Goal: Check status: Check status

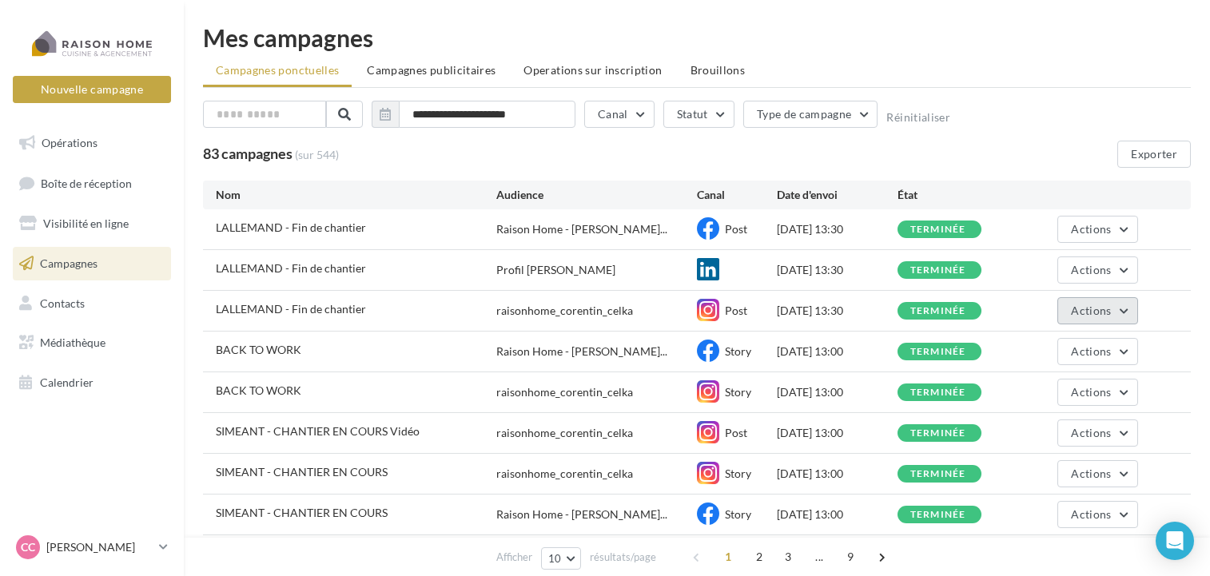
click at [1075, 309] on span "Actions" at bounding box center [1091, 311] width 40 height 14
click at [1063, 356] on button "Voir les résultats" at bounding box center [1058, 349] width 160 height 42
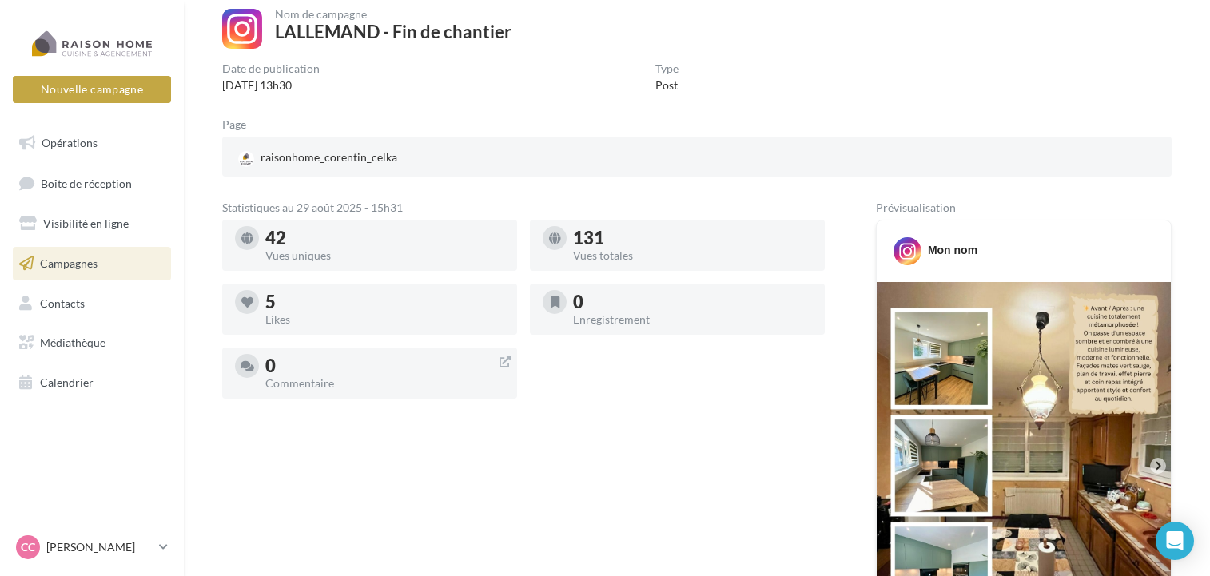
scroll to position [32, 0]
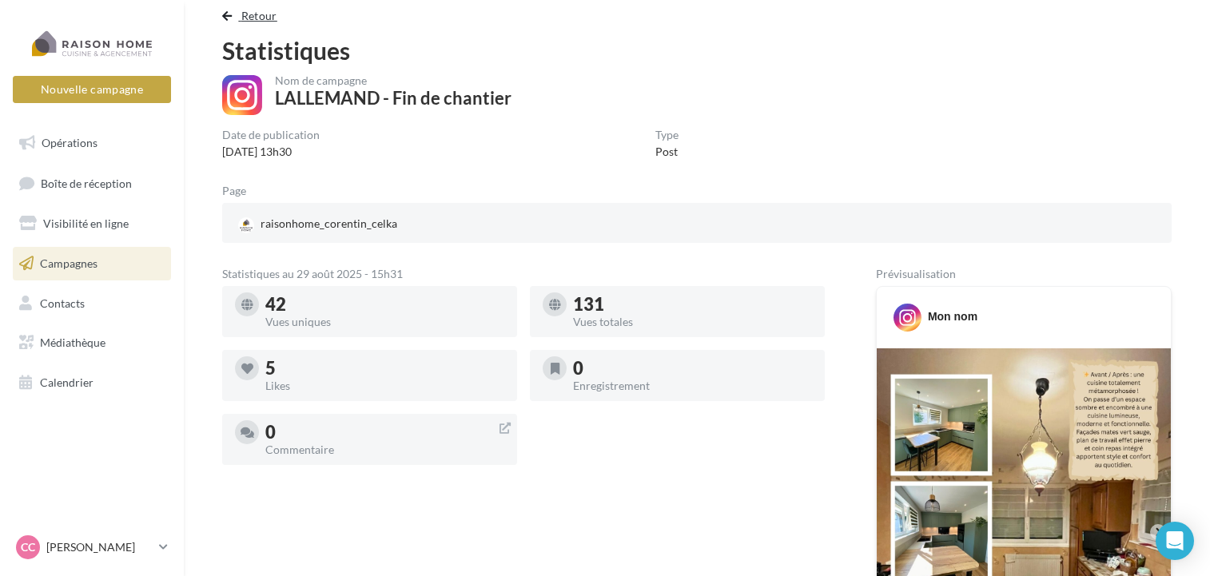
click at [231, 21] on span "button" at bounding box center [227, 15] width 10 height 11
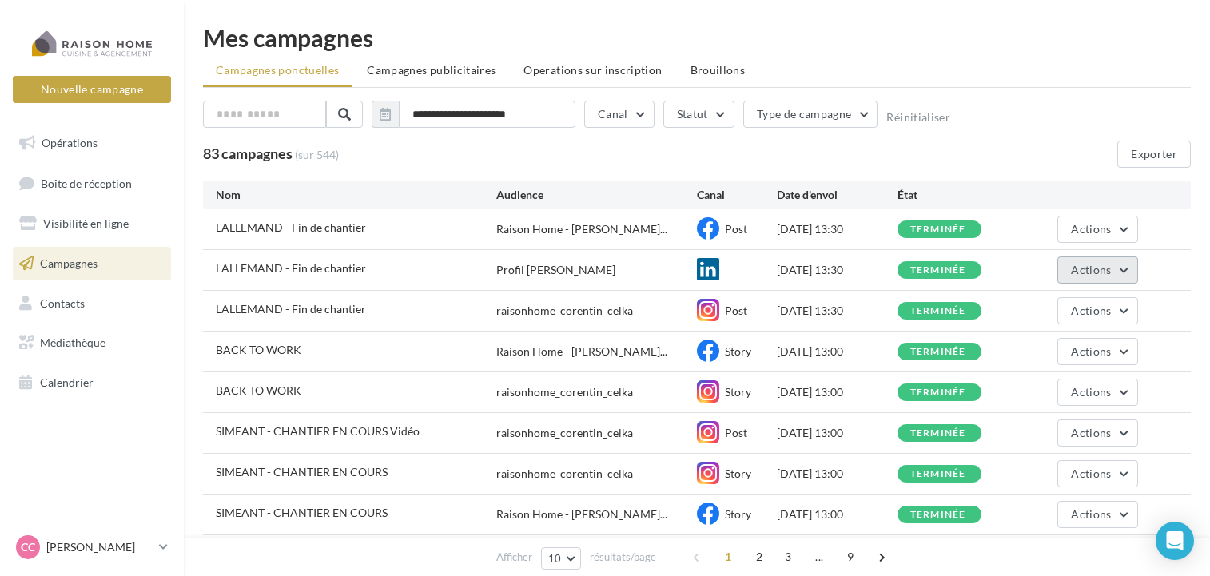
click at [1111, 271] on span "Actions" at bounding box center [1091, 270] width 40 height 14
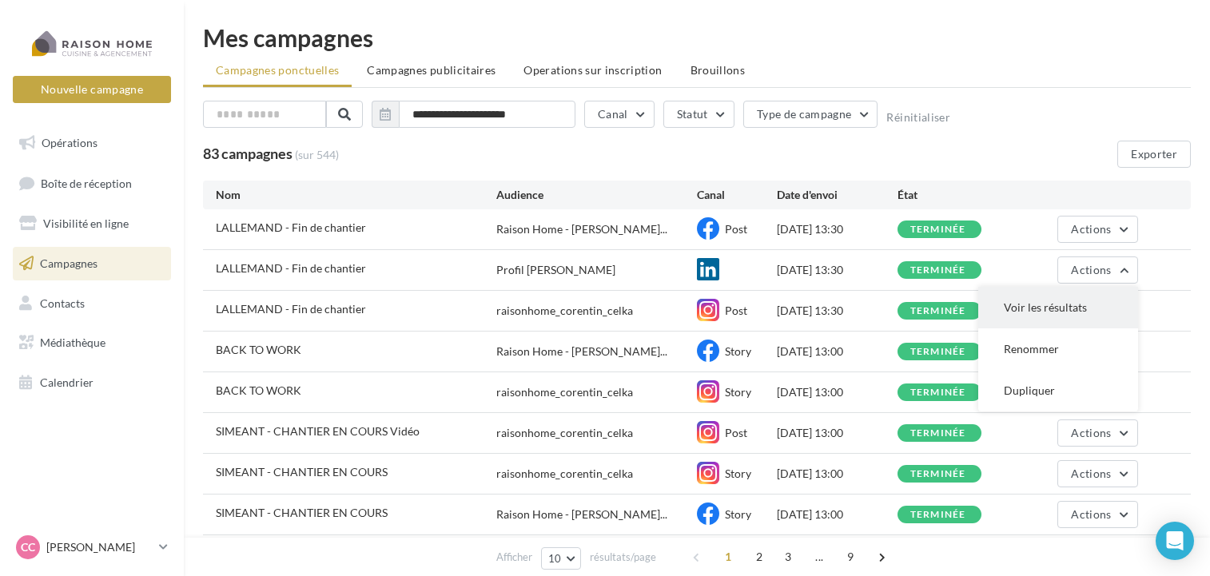
click at [1071, 301] on button "Voir les résultats" at bounding box center [1058, 308] width 160 height 42
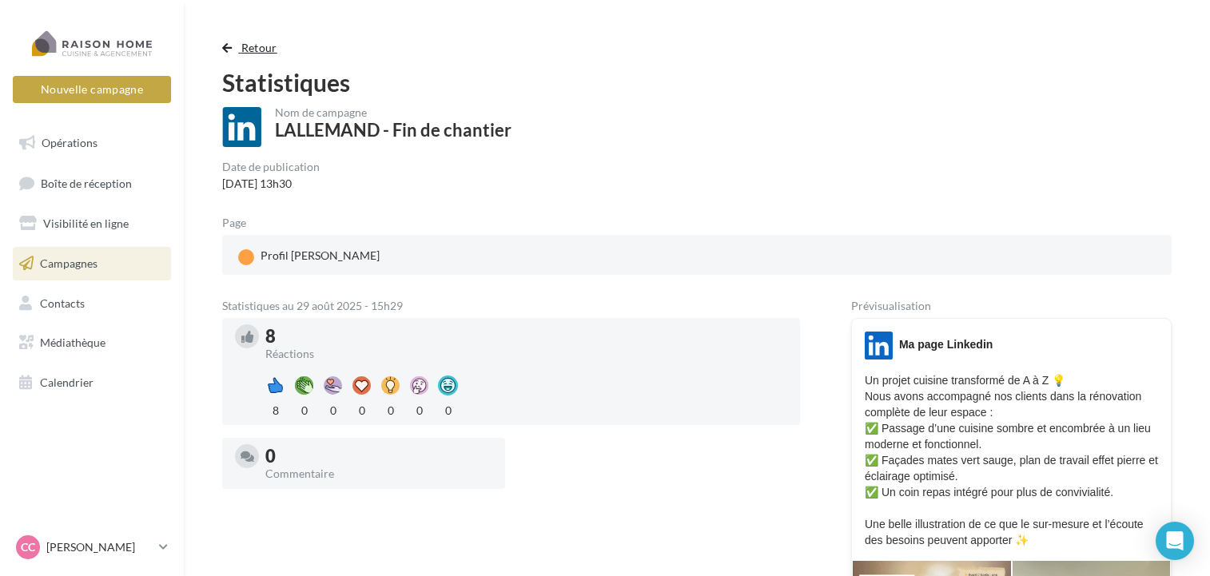
click at [253, 46] on span "Retour" at bounding box center [259, 48] width 36 height 14
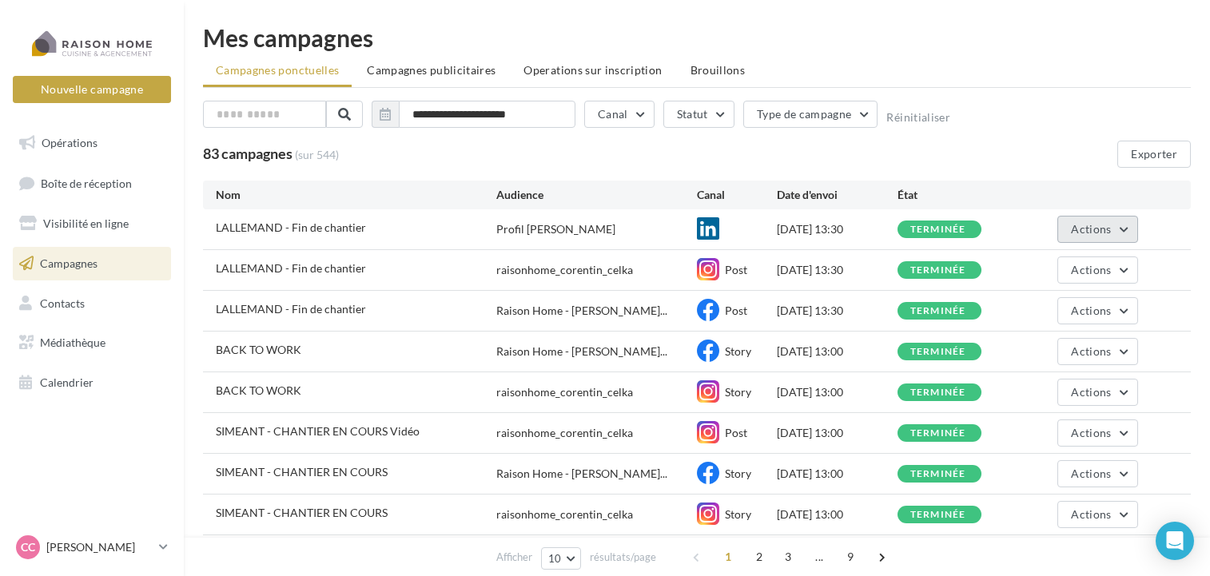
click at [1092, 222] on span "Actions" at bounding box center [1091, 229] width 40 height 14
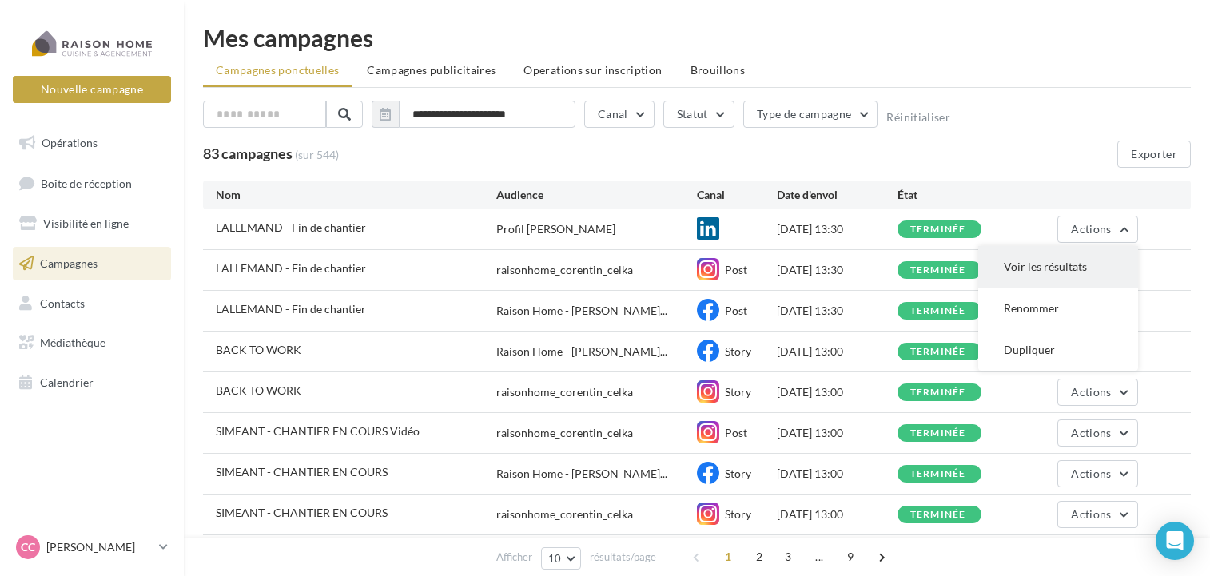
click at [1079, 262] on button "Voir les résultats" at bounding box center [1058, 267] width 160 height 42
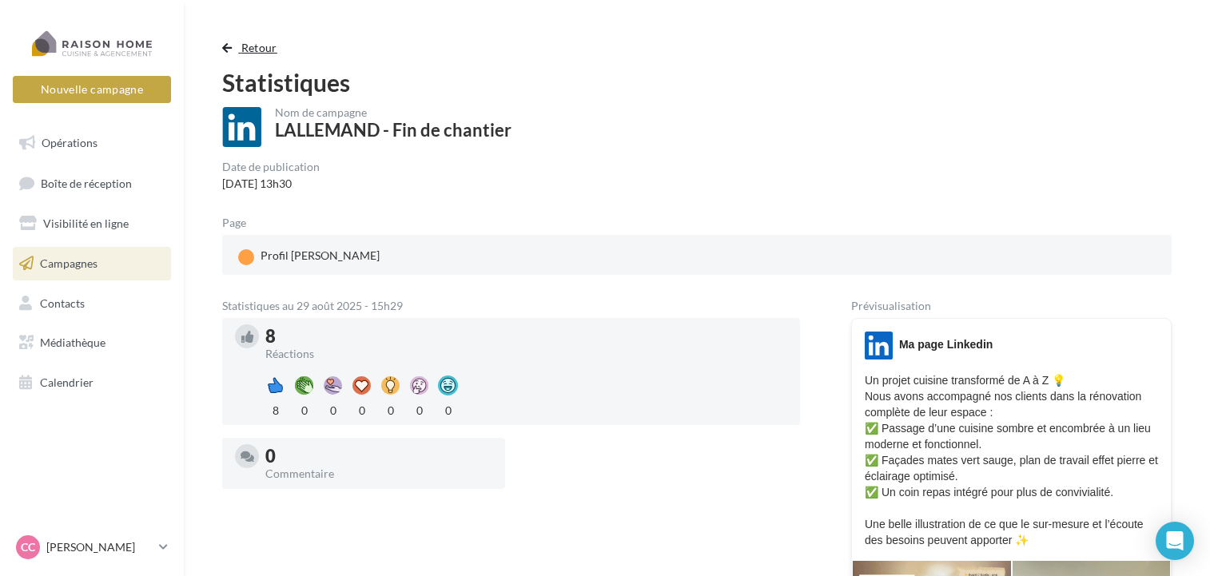
click at [272, 47] on span "Retour" at bounding box center [259, 48] width 36 height 14
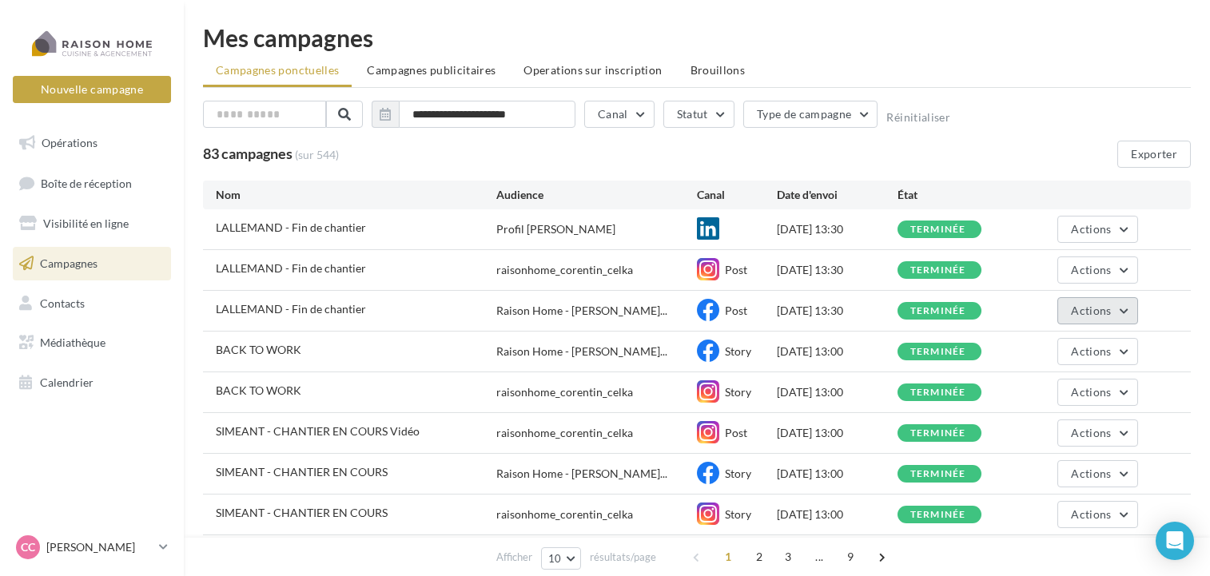
click at [1089, 309] on span "Actions" at bounding box center [1091, 311] width 40 height 14
click at [1086, 348] on button "Voir les résultats" at bounding box center [1058, 349] width 160 height 42
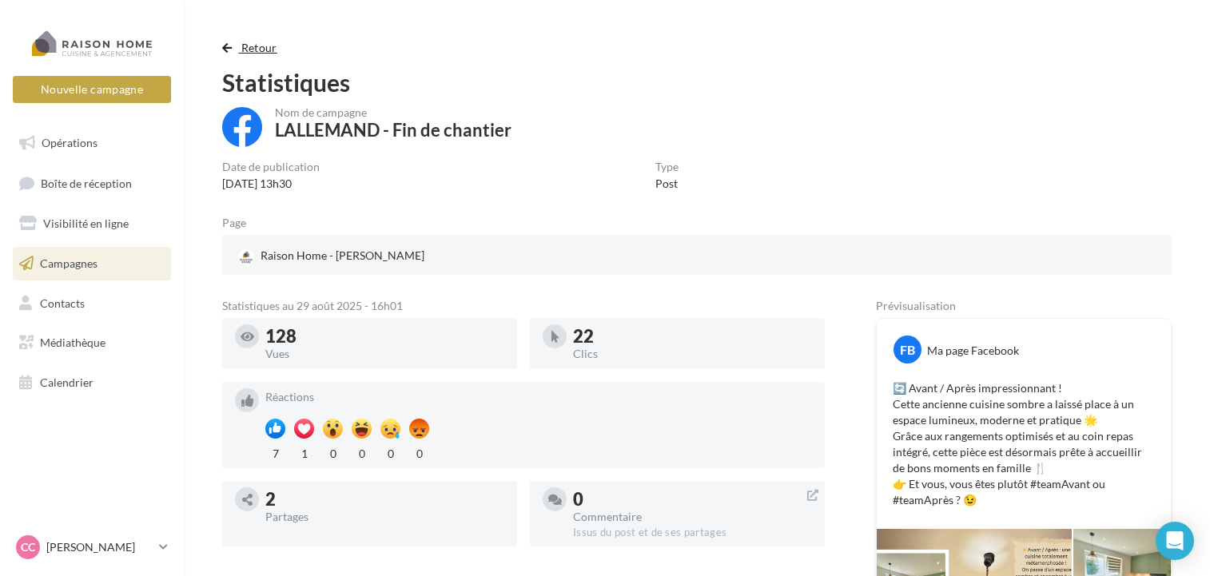
click at [222, 49] on span "button" at bounding box center [227, 47] width 10 height 11
